Goal: Information Seeking & Learning: Learn about a topic

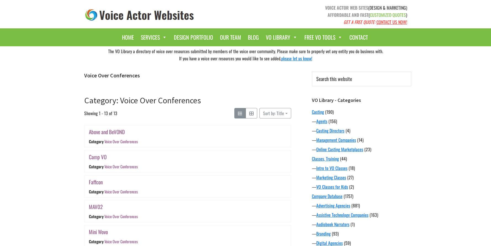
click at [252, 114] on icon "Category: Voice Over Conferences" at bounding box center [251, 113] width 4 height 4
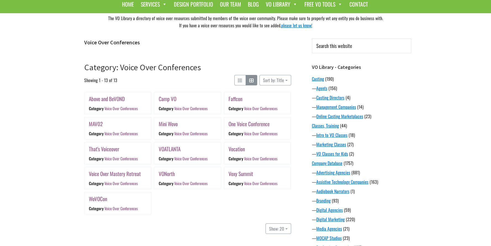
scroll to position [34, 0]
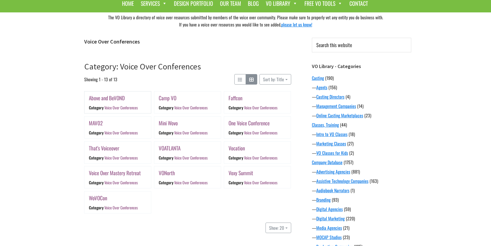
click at [122, 107] on link "Voice Over Conferences" at bounding box center [120, 108] width 33 height 6
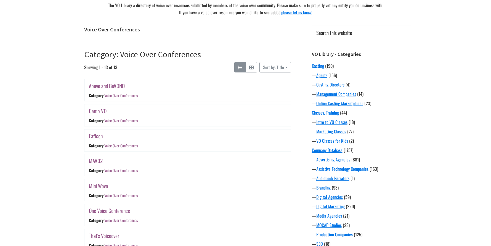
scroll to position [46, 0]
click at [120, 95] on link "Voice Over Conferences" at bounding box center [120, 96] width 33 height 6
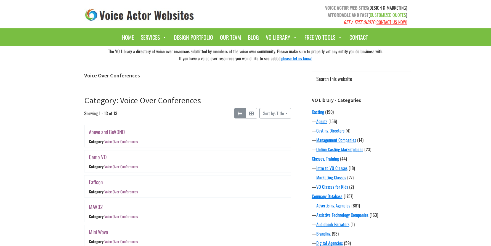
click at [115, 130] on link "Above and BeVOND" at bounding box center [107, 132] width 36 height 8
click at [94, 156] on link "Camp VO" at bounding box center [98, 157] width 18 height 8
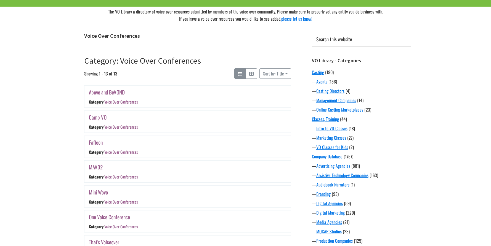
scroll to position [54, 0]
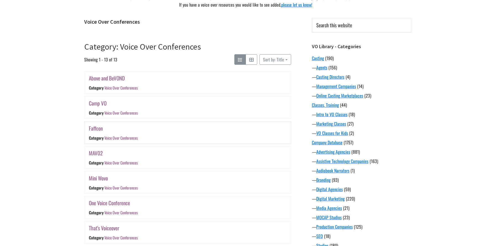
click at [98, 127] on link "Faffcon" at bounding box center [96, 128] width 14 height 8
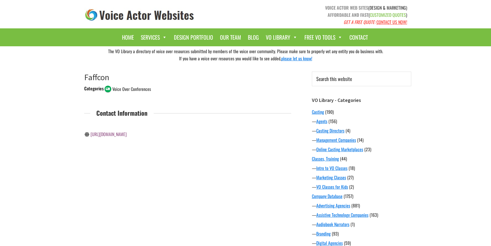
click at [130, 89] on span "Voice Over Conferences" at bounding box center [131, 89] width 39 height 7
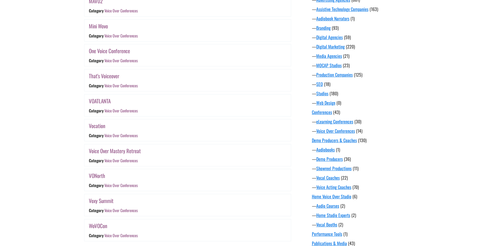
scroll to position [205, 0]
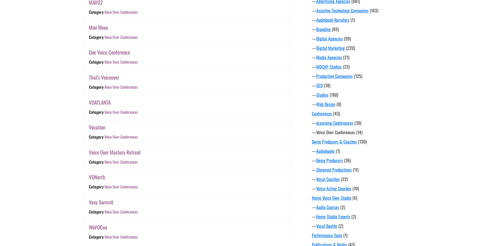
click at [331, 134] on link "Voice Over Conferences" at bounding box center [335, 132] width 39 height 7
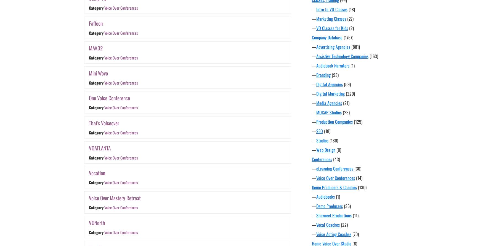
scroll to position [154, 0]
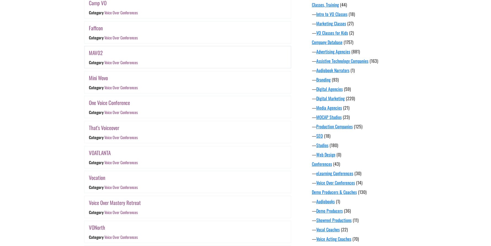
click at [94, 51] on link "MAV02" at bounding box center [96, 53] width 14 height 8
click at [100, 74] on link "Mini Wovo" at bounding box center [98, 78] width 19 height 8
